Goal: Task Accomplishment & Management: Complete application form

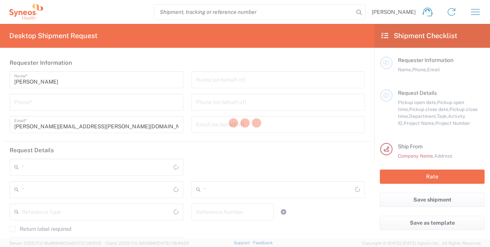
type input "3243"
type input "[GEOGRAPHIC_DATA]"
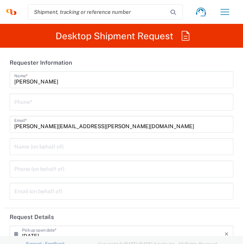
type input "INC Research Clin Svcs [GEOGRAPHIC_DATA]"
click at [111, 101] on input "tel" at bounding box center [121, 101] width 214 height 13
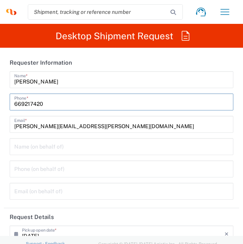
type input "6692174205"
type input "3243 DEPARTMENTAL EXPENSE"
type input "Home"
type input "6692174205"
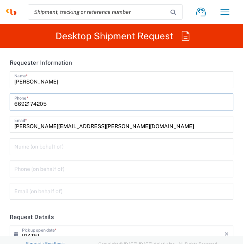
type input "Syneos Health"
type input "[STREET_ADDRESS][PERSON_NAME]"
type input "[GEOGRAPHIC_DATA], [GEOGRAPHIC_DATA]"
type input "Tlalnepantla"
type input "[GEOGRAPHIC_DATA]"
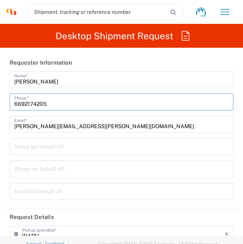
type input "[GEOGRAPHIC_DATA]"
type input "54060"
type input "[PERSON_NAME]"
type input "5565990091"
type input "[PERSON_NAME][EMAIL_ADDRESS][DOMAIN_NAME]"
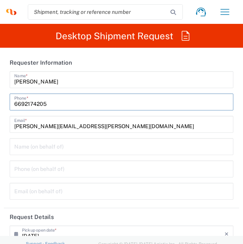
type input "KIN030716VB2"
type input "6692174205"
click at [0, 102] on html "[PERSON_NAME] Home Shipment estimator Shipment tracking Desktop shipment reques…" at bounding box center [121, 122] width 243 height 244
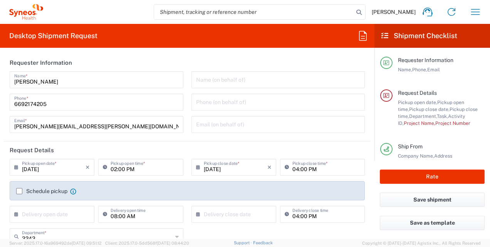
drag, startPoint x: 1, startPoint y: 163, endPoint x: 192, endPoint y: 158, distance: 191.7
click at [1, 163] on form "Requester Information [PERSON_NAME] Name * [PHONE_NUMBER] Phone * [PERSON_NAME]…" at bounding box center [187, 146] width 375 height 185
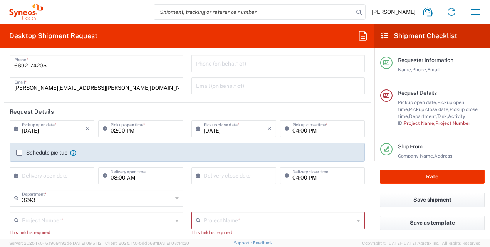
scroll to position [116, 0]
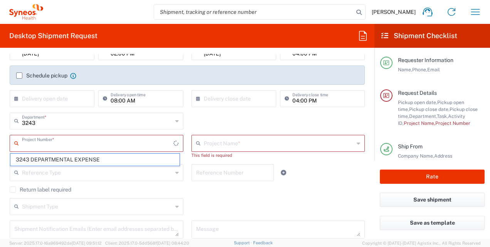
click at [104, 149] on input "text" at bounding box center [98, 142] width 152 height 13
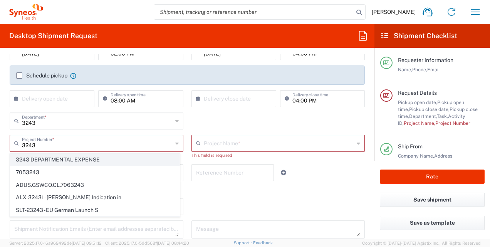
click at [86, 160] on span "3243 DEPARTMENTAL EXPENSE" at bounding box center [94, 160] width 169 height 12
type input "3243 DEPARTMENTAL EXPENSE"
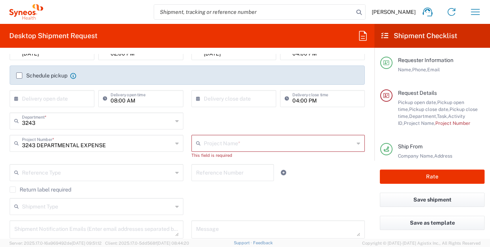
type input "3243 DEPARTMENTAL EXPENSE"
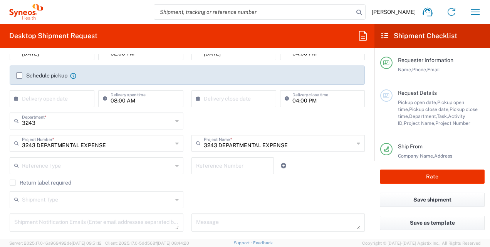
click at [7, 182] on div "Return label required" at bounding box center [188, 186] width 364 height 12
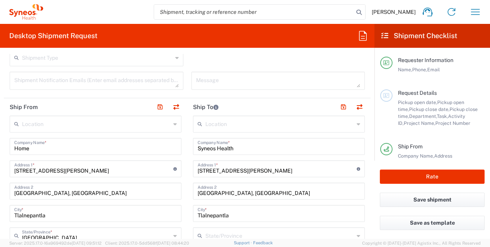
scroll to position [270, 0]
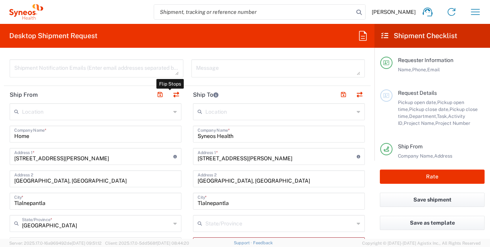
drag, startPoint x: 173, startPoint y: 92, endPoint x: 171, endPoint y: 109, distance: 17.5
click at [173, 92] on button "button" at bounding box center [176, 94] width 11 height 11
type input "Syneos Health"
type input "[PERSON_NAME]"
type input "5565990091"
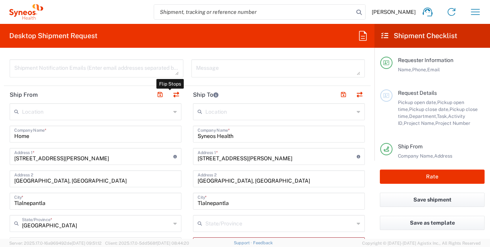
type input "[PERSON_NAME][EMAIL_ADDRESS][DOMAIN_NAME]"
type input "Home"
type input "[GEOGRAPHIC_DATA]"
type input "[PERSON_NAME]"
type input "6692174205"
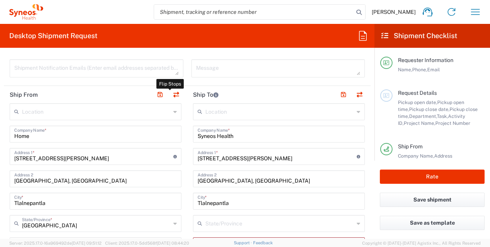
type input "[PERSON_NAME][EMAIL_ADDRESS][PERSON_NAME][DOMAIN_NAME]"
type input "EORI"
type input "VAT"
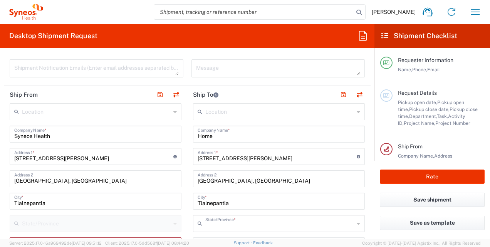
type input "[GEOGRAPHIC_DATA]"
click at [205, 157] on input "[STREET_ADDRESS][PERSON_NAME]" at bounding box center [277, 155] width 159 height 13
type input "Amanecer 367"
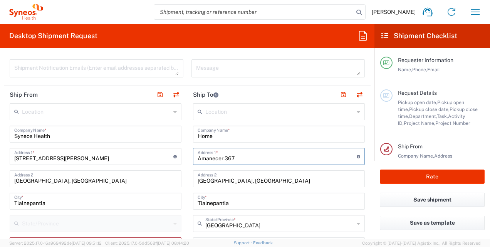
click at [224, 182] on input "[GEOGRAPHIC_DATA], [GEOGRAPHIC_DATA]" at bounding box center [279, 178] width 163 height 13
click at [233, 178] on input "Villas del sol 80198" at bounding box center [279, 178] width 163 height 13
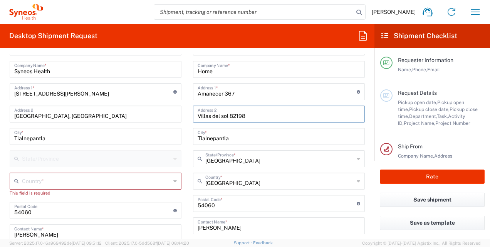
scroll to position [347, 0]
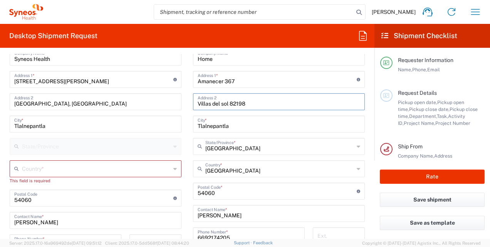
type input "Villas del sol 82198"
click at [244, 123] on input "Tlalnepantla" at bounding box center [279, 123] width 163 height 13
click at [244, 122] on input "Tlalnepantla" at bounding box center [279, 123] width 163 height 13
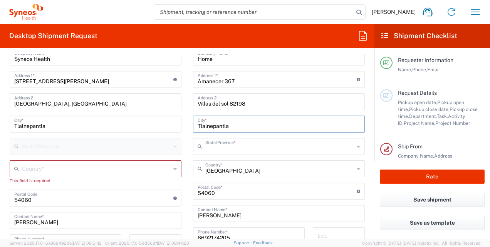
click at [234, 146] on input "text" at bounding box center [279, 145] width 149 height 13
click at [211, 126] on span "[GEOGRAPHIC_DATA]" at bounding box center [274, 131] width 167 height 12
type input "[GEOGRAPHIC_DATA]"
click at [236, 189] on input "undefined" at bounding box center [277, 190] width 159 height 13
click at [265, 194] on input "undefined" at bounding box center [277, 190] width 159 height 13
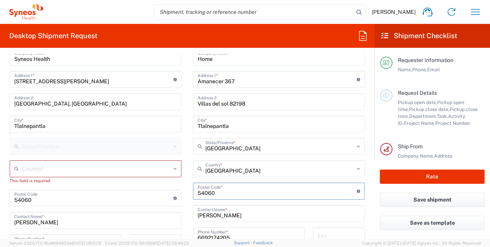
click at [265, 194] on input "undefined" at bounding box center [277, 190] width 159 height 13
type input "82198"
click at [209, 128] on input "Tlalnepantla" at bounding box center [279, 123] width 163 height 13
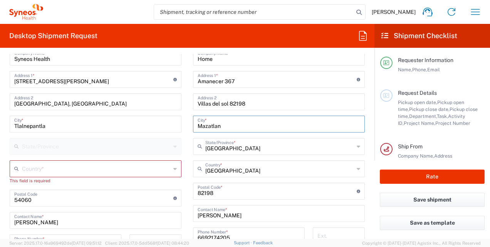
type input "Mazatlan"
click at [257, 93] on div "Villas del sol 82198 Address 2" at bounding box center [279, 101] width 172 height 17
click at [259, 106] on input "Villas del sol 82198" at bounding box center [279, 100] width 163 height 13
type input "Villas del sol"
click at [5, 137] on main "Location [PERSON_NAME] LLC-[GEOGRAPHIC_DATA] [GEOGRAPHIC_DATA] [GEOGRAPHIC_DATA…" at bounding box center [96, 202] width 184 height 353
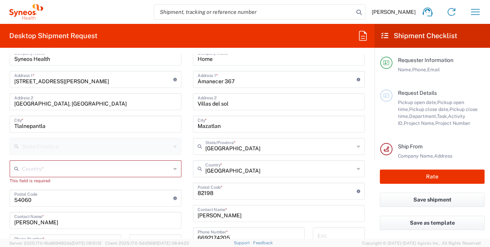
click at [0, 136] on html "[PERSON_NAME] Home Shipment estimator Shipment tracking Desktop shipment reques…" at bounding box center [245, 123] width 490 height 247
click at [45, 166] on input "text" at bounding box center [96, 168] width 149 height 13
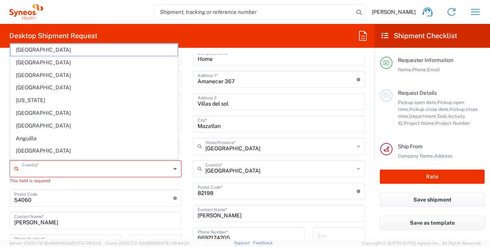
type input "[GEOGRAPHIC_DATA]"
type input "[PERSON_NAME][EMAIL_ADDRESS][DOMAIN_NAME]"
click at [32, 177] on div "This field is required" at bounding box center [96, 180] width 172 height 7
click at [38, 170] on input "[GEOGRAPHIC_DATA]" at bounding box center [96, 168] width 149 height 13
click at [65, 185] on div "Location [PERSON_NAME] LLC-[GEOGRAPHIC_DATA] [GEOGRAPHIC_DATA] [GEOGRAPHIC_DATA…" at bounding box center [96, 202] width 172 height 353
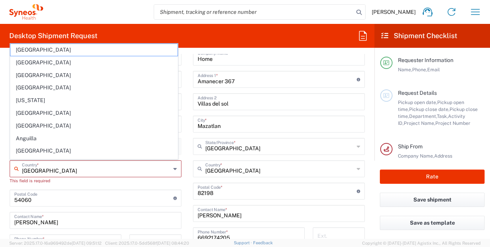
click at [1, 149] on form "Requester Information [PERSON_NAME] Name * [PHONE_NUMBER] Phone * [PERSON_NAME]…" at bounding box center [187, 146] width 375 height 185
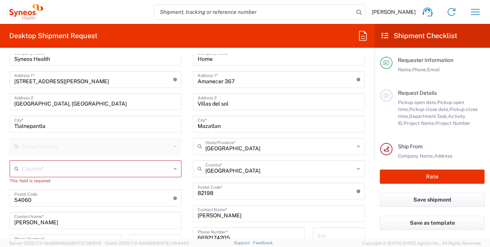
click at [109, 168] on input "text" at bounding box center [96, 168] width 149 height 13
click at [67, 154] on span "[GEOGRAPHIC_DATA]" at bounding box center [93, 153] width 167 height 12
type input "[GEOGRAPHIC_DATA]"
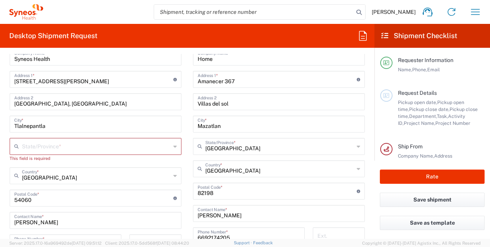
click at [68, 151] on input "text" at bounding box center [96, 145] width 149 height 13
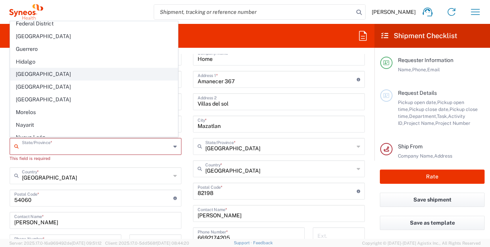
scroll to position [116, 0]
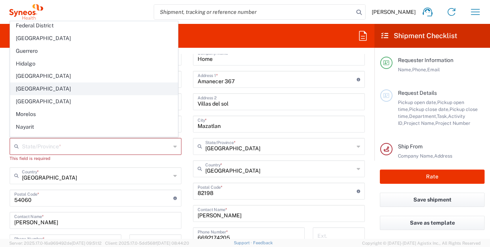
click at [75, 83] on span "[GEOGRAPHIC_DATA]" at bounding box center [93, 89] width 167 height 12
type input "[GEOGRAPHIC_DATA]"
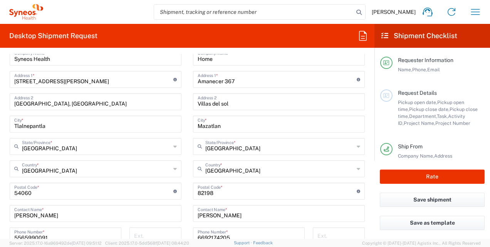
click at [187, 158] on main "Location [PERSON_NAME] LLC-[GEOGRAPHIC_DATA] [GEOGRAPHIC_DATA] [GEOGRAPHIC_DATA…" at bounding box center [279, 188] width 184 height 324
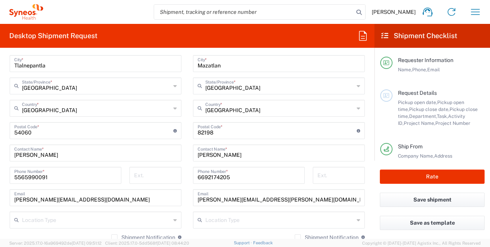
scroll to position [424, 0]
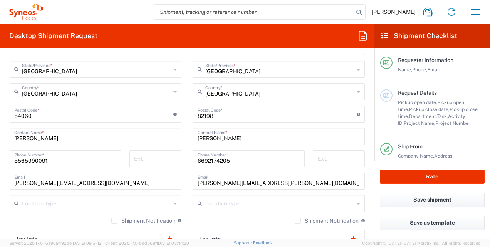
drag, startPoint x: 54, startPoint y: 136, endPoint x: 16, endPoint y: 140, distance: 38.7
click at [16, 140] on input "[PERSON_NAME]" at bounding box center [95, 135] width 163 height 13
type input "L"
type input "[PERSON_NAME] del [PERSON_NAME]"
click at [62, 160] on input "5565990091" at bounding box center [65, 158] width 103 height 13
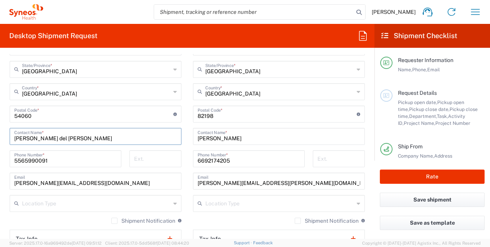
click at [62, 160] on input "5565990091" at bounding box center [65, 158] width 103 height 13
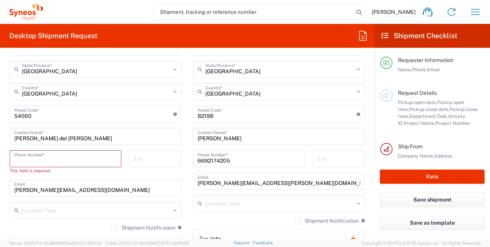
click at [54, 190] on input "[PERSON_NAME][EMAIL_ADDRESS][DOMAIN_NAME]" at bounding box center [95, 187] width 163 height 13
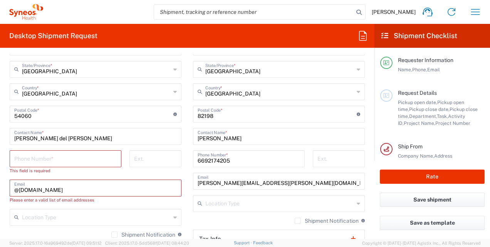
click at [60, 187] on input "@[DOMAIN_NAME]" at bounding box center [95, 187] width 163 height 13
click at [79, 192] on input "@[DOMAIN_NAME]" at bounding box center [95, 187] width 163 height 13
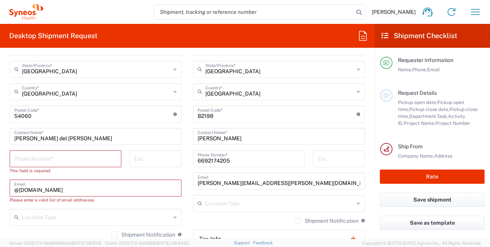
click at [52, 184] on input "@[DOMAIN_NAME]" at bounding box center [95, 187] width 163 height 13
paste input "[EMAIL_ADDRESS][PERSON_NAME][DOMAIN_NAME]"
click at [53, 193] on input "@[EMAIL_ADDRESS][PERSON_NAME][DOMAIN_NAME]" at bounding box center [95, 187] width 163 height 13
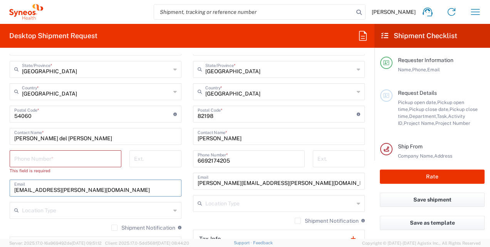
type input "[EMAIL_ADDRESS][PERSON_NAME][DOMAIN_NAME]"
click at [35, 158] on input "tel" at bounding box center [65, 158] width 103 height 13
click at [33, 162] on input "tel" at bounding box center [65, 158] width 103 height 13
paste input "[PHONE_NUMBER]"
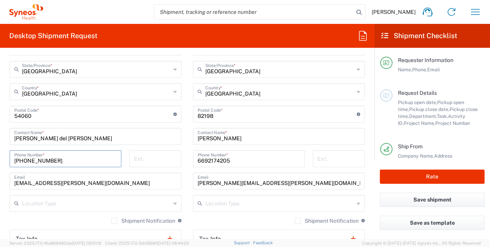
type input "[PHONE_NUMBER]"
click at [5, 207] on main "Location [PERSON_NAME] LLC-[GEOGRAPHIC_DATA] [GEOGRAPHIC_DATA] [GEOGRAPHIC_DATA…" at bounding box center [96, 122] width 184 height 346
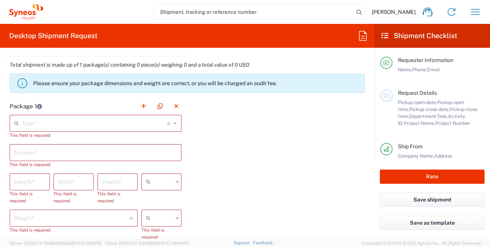
scroll to position [655, 0]
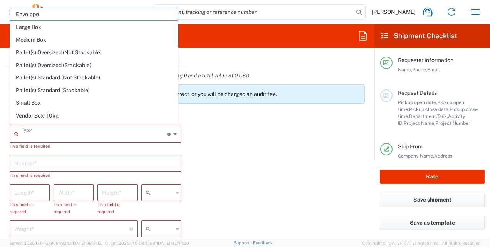
click at [67, 135] on input "text" at bounding box center [94, 133] width 145 height 13
drag, startPoint x: 40, startPoint y: 12, endPoint x: 65, endPoint y: 127, distance: 118.2
click at [40, 12] on span "Envelope" at bounding box center [93, 14] width 167 height 12
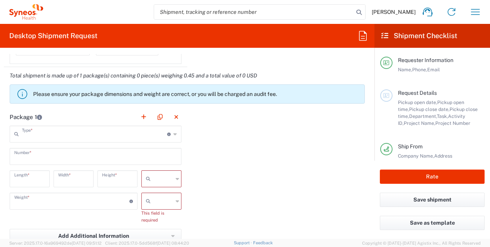
type input "Envelope"
type input "1"
type input "9.5"
type input "12.5"
type input "0.25"
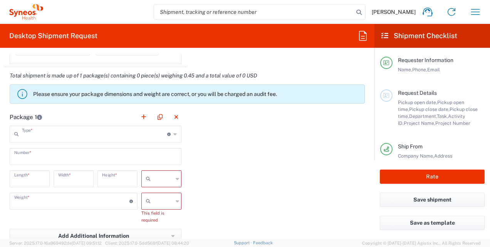
type input "in"
type input "0.45"
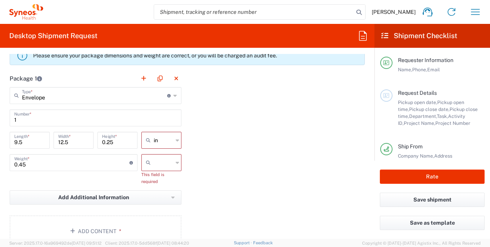
scroll to position [771, 0]
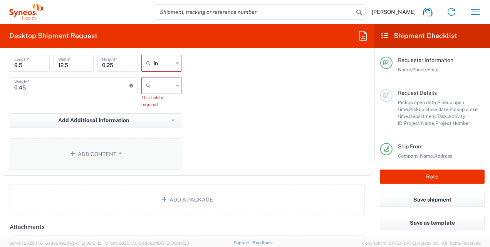
click at [85, 150] on button "Add Content *" at bounding box center [96, 154] width 172 height 32
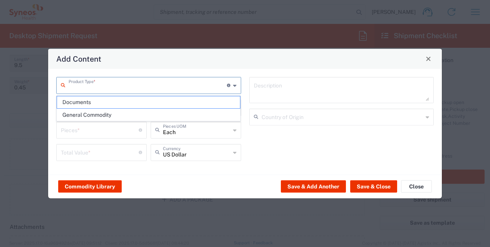
click at [113, 86] on input "text" at bounding box center [148, 84] width 158 height 13
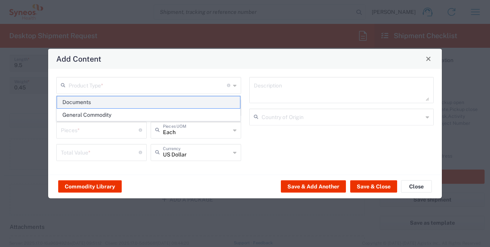
click at [108, 99] on span "Documents" at bounding box center [149, 102] width 184 height 12
type input "Documents"
type input "1"
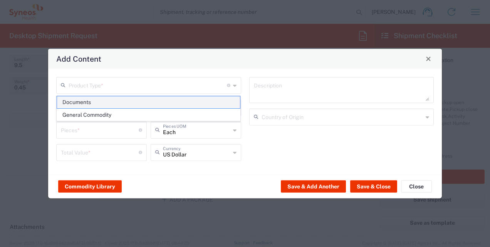
type textarea "Documents"
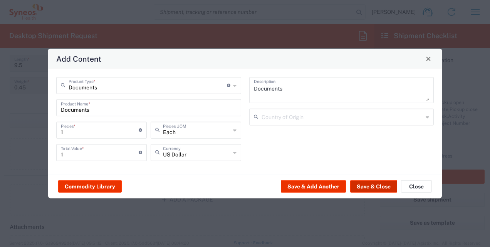
click at [362, 185] on button "Save & Close" at bounding box center [373, 186] width 47 height 12
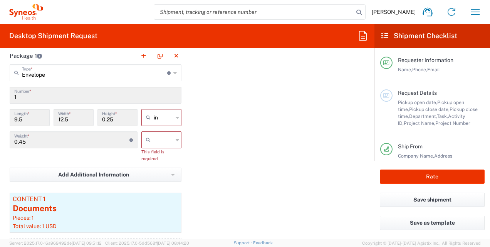
scroll to position [694, 0]
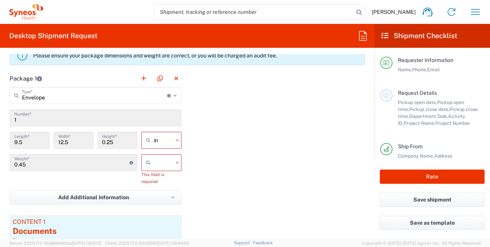
click at [171, 137] on div "in" at bounding box center [161, 140] width 40 height 17
click at [157, 167] on span "cm" at bounding box center [159, 168] width 38 height 12
type input "24.13"
type input "31.75"
type input "0.64"
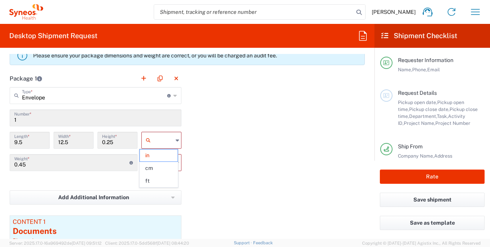
type input "cm"
click at [176, 163] on icon at bounding box center [177, 163] width 3 height 12
click at [163, 180] on span "kgs" at bounding box center [159, 178] width 38 height 12
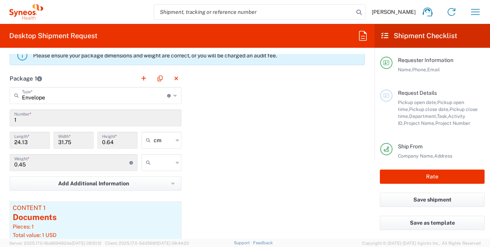
type input "kgs"
click at [219, 167] on div "Package 1 Envelope Type * Material used to package goods Envelope Large Box Med…" at bounding box center [187, 177] width 367 height 215
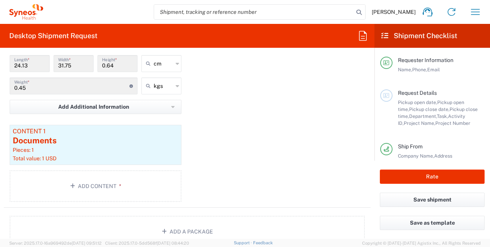
scroll to position [770, 0]
click at [428, 180] on button "Rate" at bounding box center [432, 177] width 105 height 14
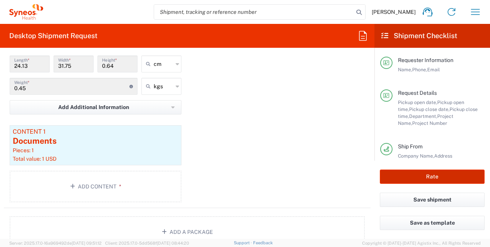
type input "3243 DEPARTMENTAL EXPENSE"
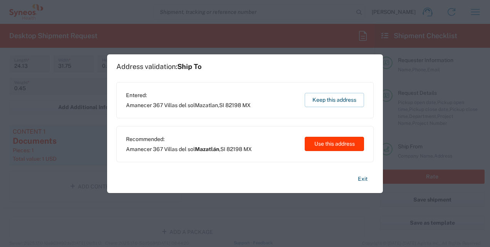
click at [319, 142] on button "Use this address" at bounding box center [334, 144] width 59 height 14
type input "Mazatlán"
type input "[GEOGRAPHIC_DATA]"
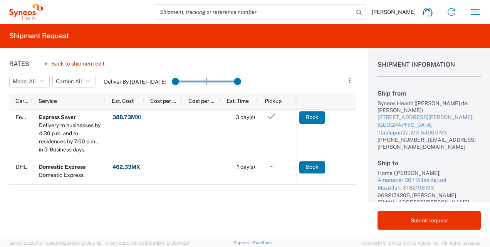
click at [243, 209] on div "Rates Back to shipment edit Mode: All All SMAL Carrier: All All DHL FedEx Expre…" at bounding box center [178, 143] width 356 height 191
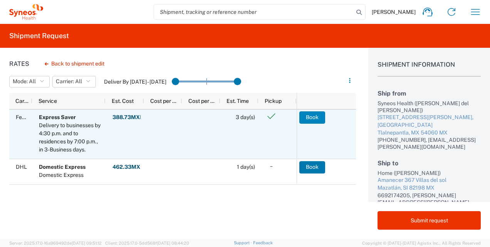
click at [311, 119] on button "Book" at bounding box center [313, 117] width 26 height 12
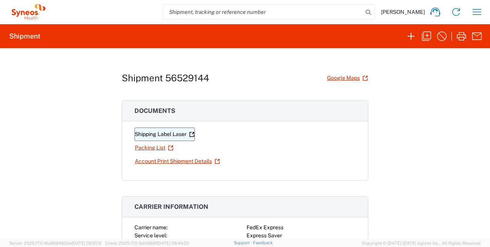
click at [157, 135] on link "Shipping Label Laser" at bounding box center [165, 134] width 61 height 13
